Goal: Use online tool/utility: Utilize a website feature to perform a specific function

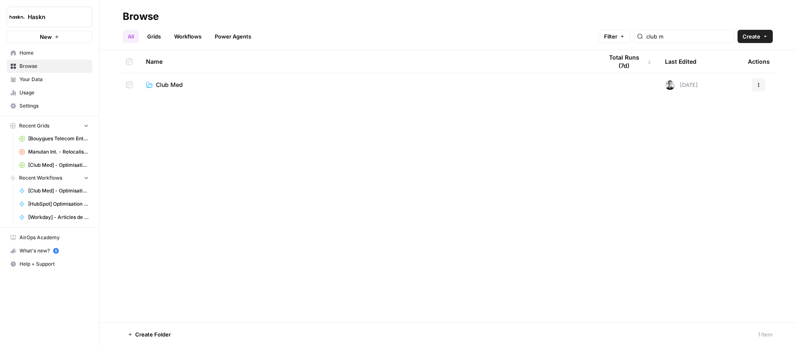
click at [177, 87] on span "Club Med" at bounding box center [169, 85] width 27 height 8
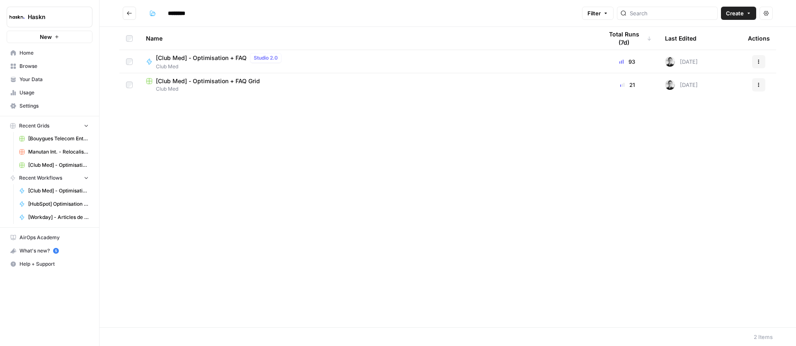
click at [212, 80] on span "[Club Med] - Optimisation + FAQ Grid" at bounding box center [208, 81] width 104 height 8
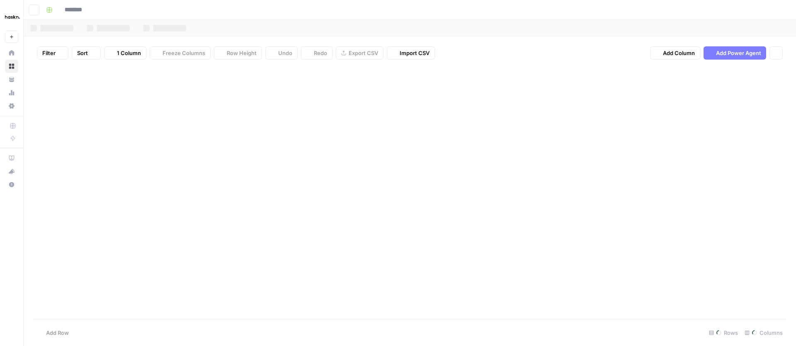
type input "**********"
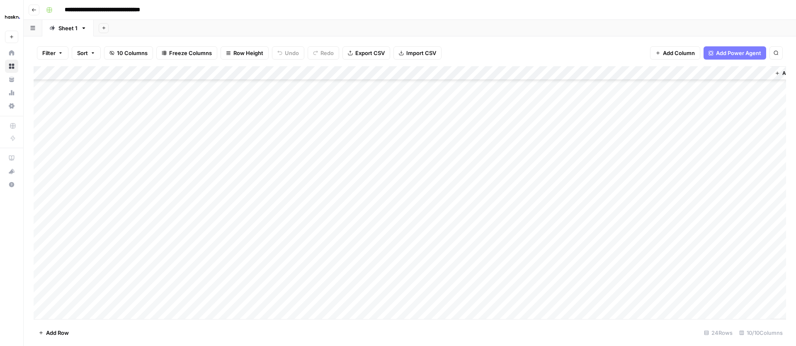
scroll to position [112, 0]
click at [686, 242] on div "Add Column" at bounding box center [410, 192] width 752 height 253
click at [729, 242] on div "Add Column" at bounding box center [410, 192] width 752 height 253
click at [762, 245] on div "Add Column" at bounding box center [410, 192] width 752 height 253
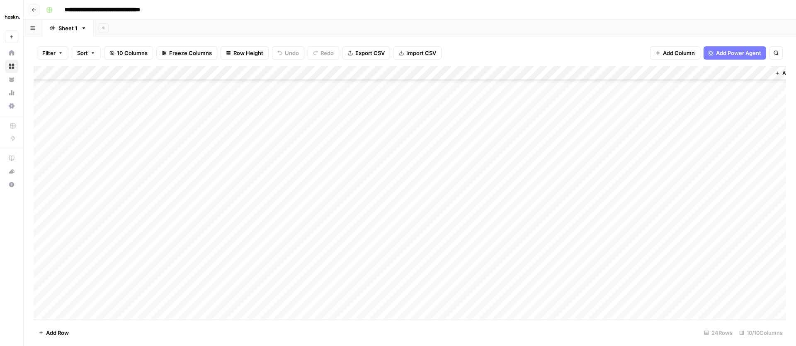
click at [153, 134] on div "Add Column" at bounding box center [410, 192] width 752 height 253
click at [380, 310] on div "Add Column" at bounding box center [410, 192] width 752 height 253
click at [689, 129] on div "Add Column" at bounding box center [410, 192] width 752 height 253
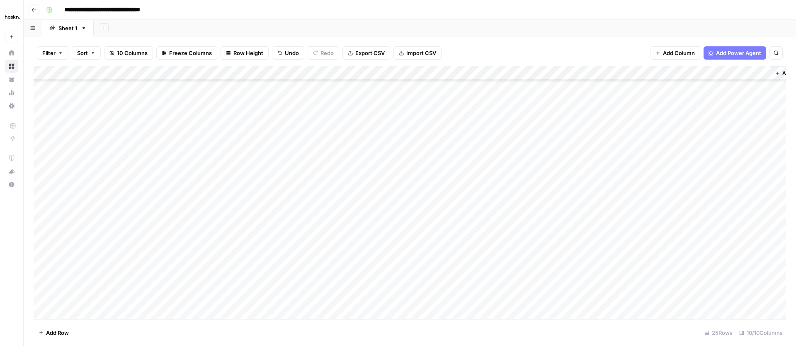
scroll to position [6, 0]
click at [720, 238] on div "Add Column" at bounding box center [410, 192] width 752 height 253
click at [759, 237] on div "Add Column" at bounding box center [410, 192] width 752 height 253
